Goal: Find contact information: Find contact information

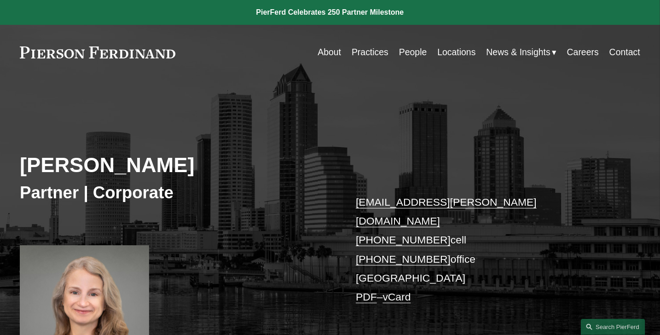
click at [422, 52] on link "People" at bounding box center [413, 52] width 28 height 18
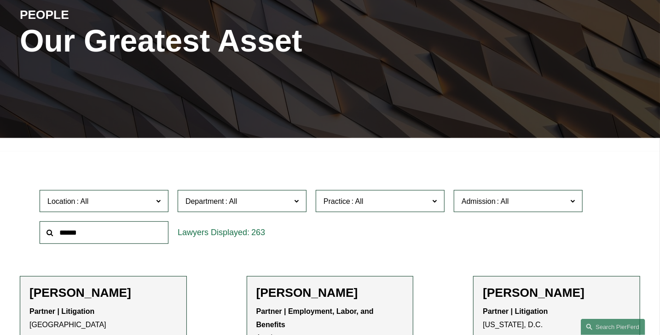
scroll to position [230, 0]
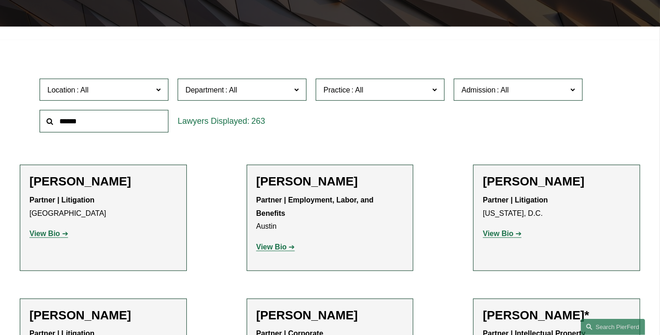
click at [227, 101] on label "Department" at bounding box center [242, 90] width 129 height 23
click at [352, 94] on span at bounding box center [357, 90] width 15 height 8
click at [468, 94] on span "Admission" at bounding box center [478, 90] width 34 height 8
click at [372, 90] on span "Practice" at bounding box center [375, 90] width 105 height 12
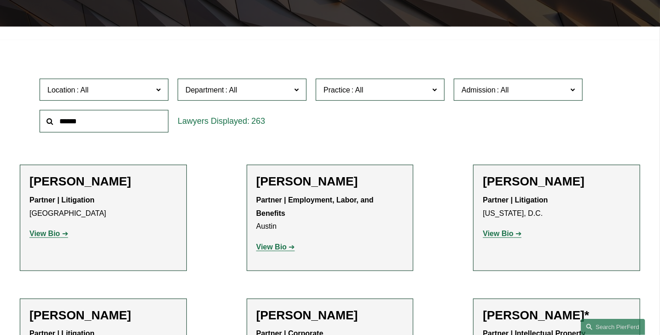
click at [143, 101] on label "Location" at bounding box center [104, 90] width 129 height 23
click at [0, 0] on link "Miami" at bounding box center [0, 0] width 0 height 0
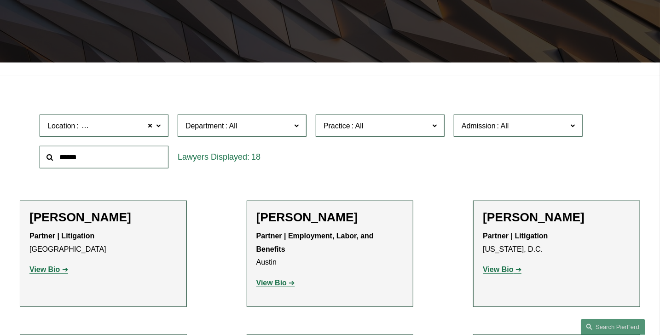
scroll to position [164, 0]
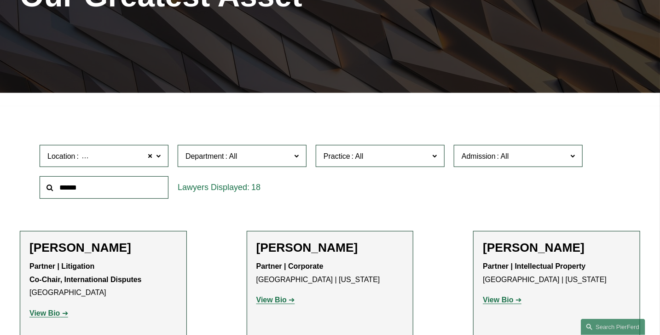
click at [259, 155] on span "Department" at bounding box center [237, 156] width 105 height 12
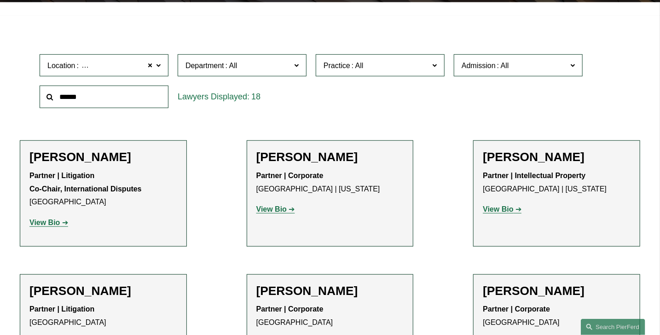
scroll to position [276, 0]
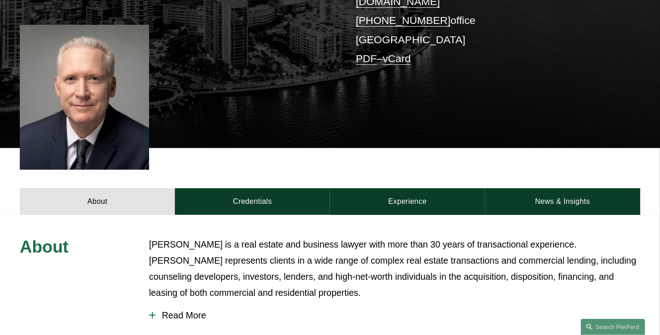
scroll to position [230, 0]
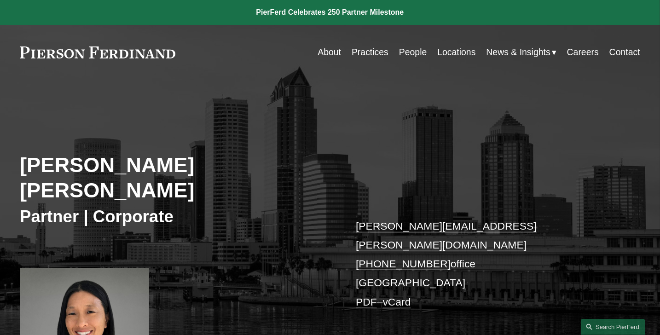
click at [621, 52] on link "Contact" at bounding box center [624, 52] width 31 height 18
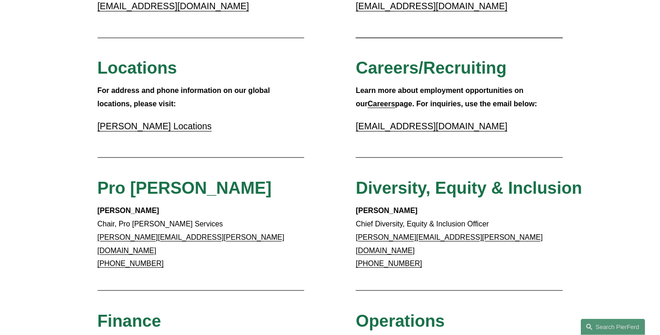
scroll to position [245, 0]
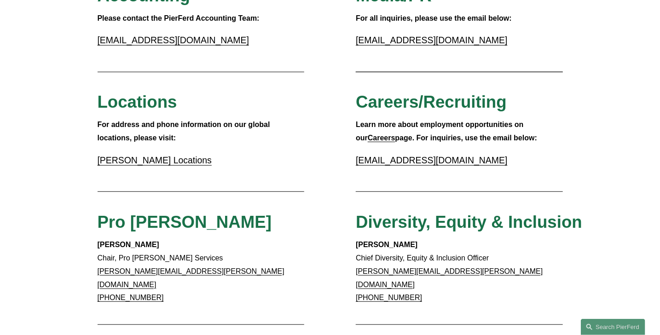
click at [191, 164] on link "Pierson Ferdinand Locations" at bounding box center [155, 160] width 114 height 10
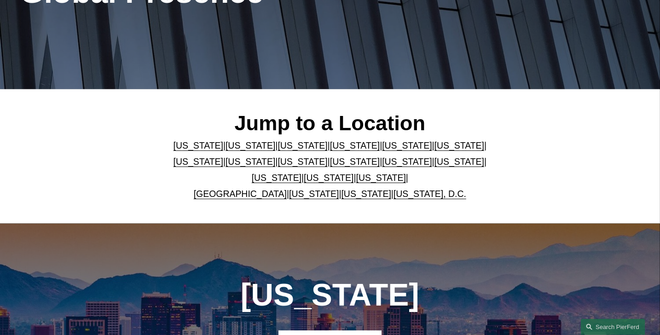
scroll to position [184, 0]
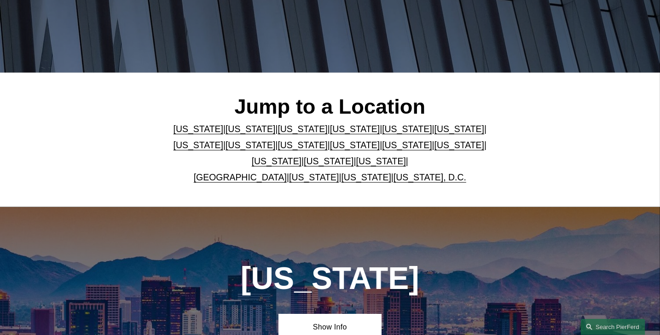
click at [382, 132] on link "[US_STATE]" at bounding box center [407, 129] width 50 height 10
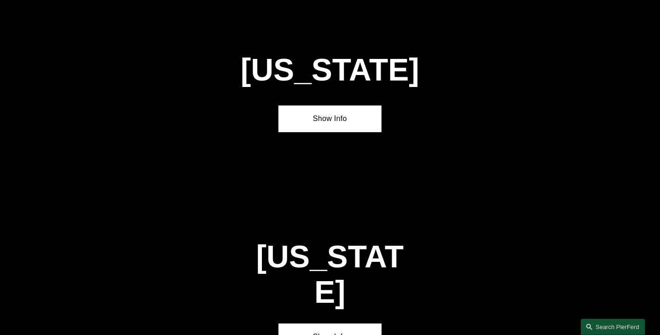
scroll to position [1148, 0]
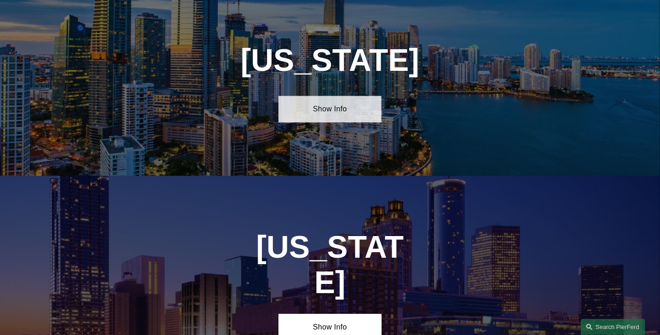
click at [359, 122] on link "Show Info" at bounding box center [329, 109] width 103 height 27
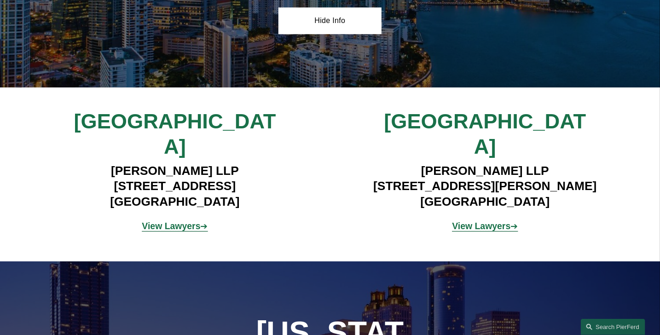
scroll to position [1240, 0]
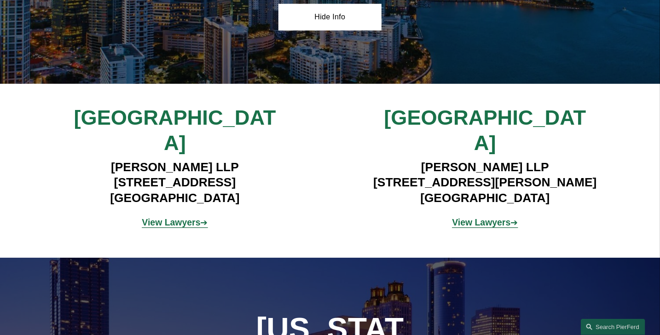
click at [485, 217] on strong "View Lawyers" at bounding box center [481, 222] width 58 height 10
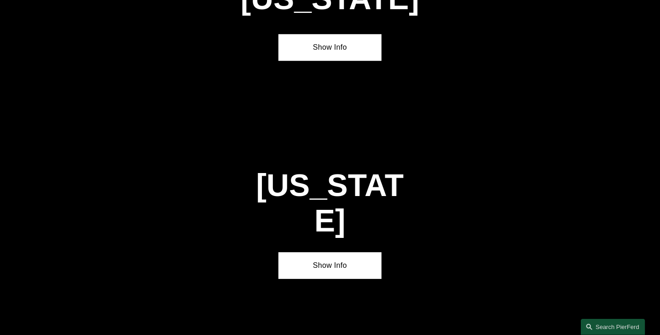
scroll to position [1148, 0]
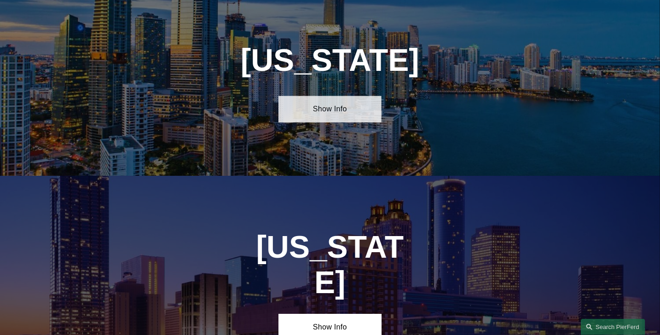
click at [311, 112] on link "Show Info" at bounding box center [329, 109] width 103 height 27
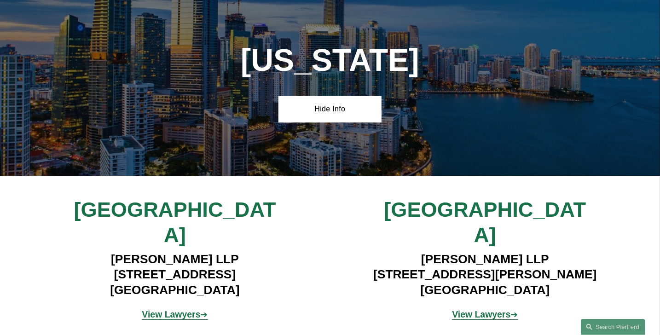
drag, startPoint x: 410, startPoint y: 244, endPoint x: 556, endPoint y: 249, distance: 146.3
click at [556, 252] on h4 "[PERSON_NAME] LLP [STREET_ADDRESS][PERSON_NAME]" at bounding box center [485, 275] width 258 height 46
copy h4 "[PERSON_NAME] LLP"
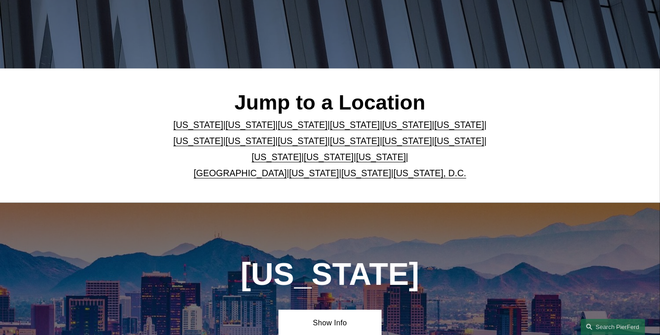
scroll to position [184, 0]
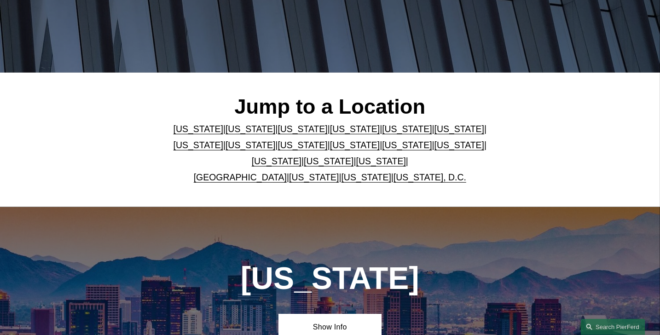
click at [382, 147] on link "New York" at bounding box center [407, 145] width 50 height 10
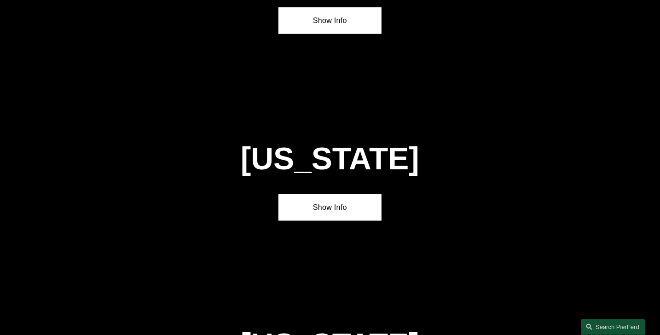
scroll to position [2431, 0]
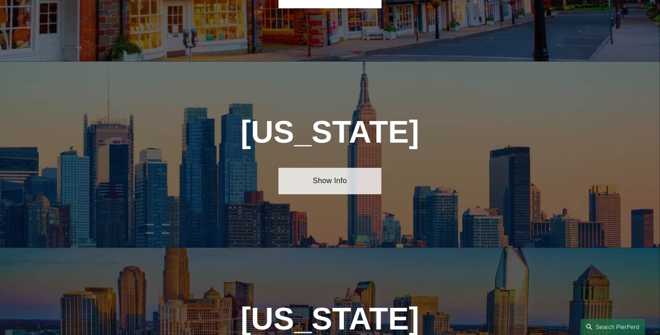
click at [337, 168] on link "Show Info" at bounding box center [329, 181] width 103 height 27
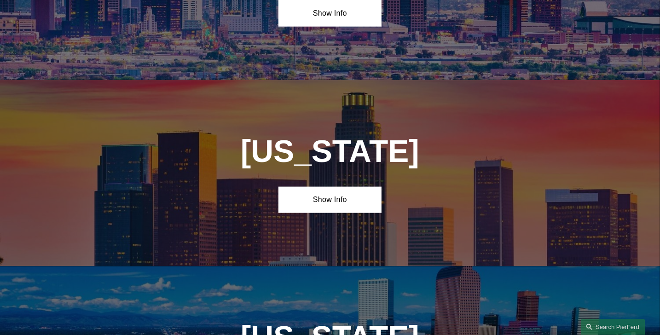
scroll to position [0, 0]
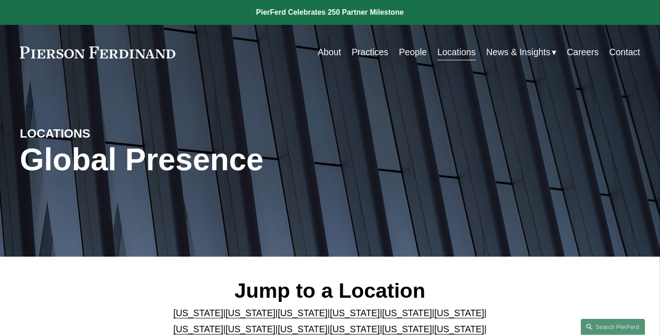
click at [620, 48] on link "Contact" at bounding box center [624, 52] width 31 height 18
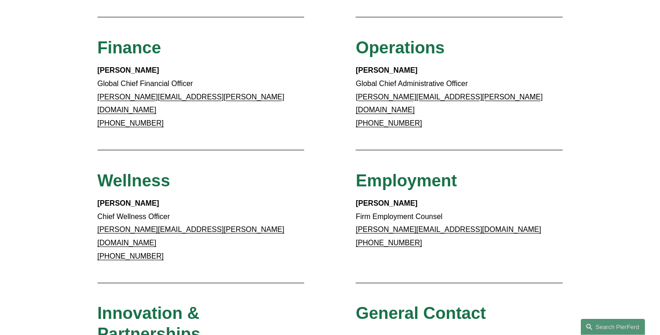
scroll to position [782, 0]
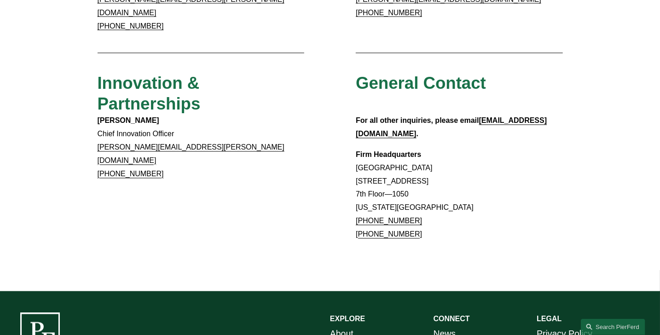
click at [440, 184] on p "Firm Headquarters [GEOGRAPHIC_DATA] [STREET_ADDRESS][US_STATE] [PHONE_NUMBER] […" at bounding box center [459, 195] width 206 height 93
drag, startPoint x: 420, startPoint y: 177, endPoint x: 358, endPoint y: 180, distance: 62.1
click at [358, 180] on p "Firm Headquarters [GEOGRAPHIC_DATA] [STREET_ADDRESS][US_STATE] [PHONE_NUMBER] […" at bounding box center [459, 195] width 206 height 93
copy link "[PHONE_NUMBER]"
